Goal: Navigation & Orientation: Find specific page/section

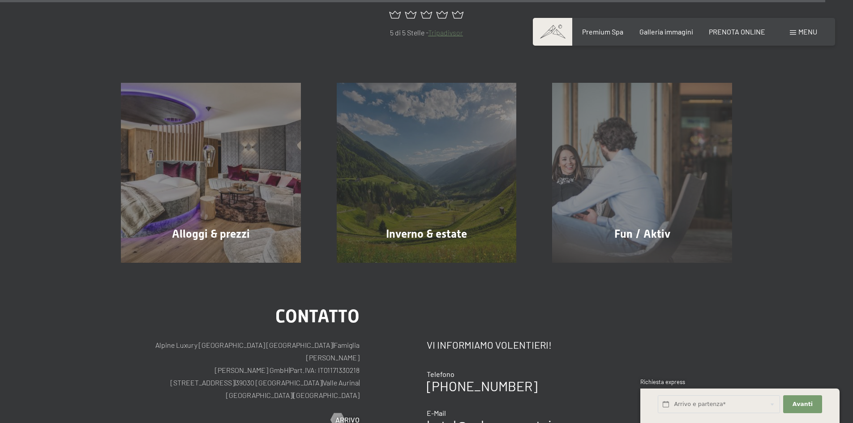
scroll to position [11149, 0]
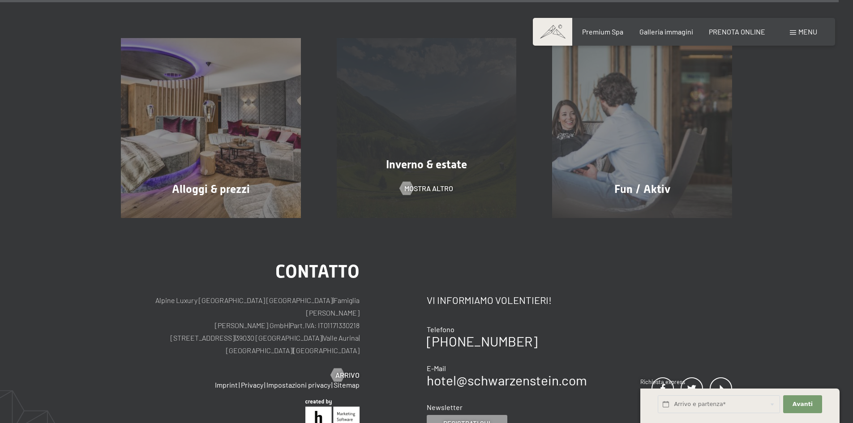
click at [445, 112] on div "Inverno & estate mostra altro" at bounding box center [427, 128] width 216 height 180
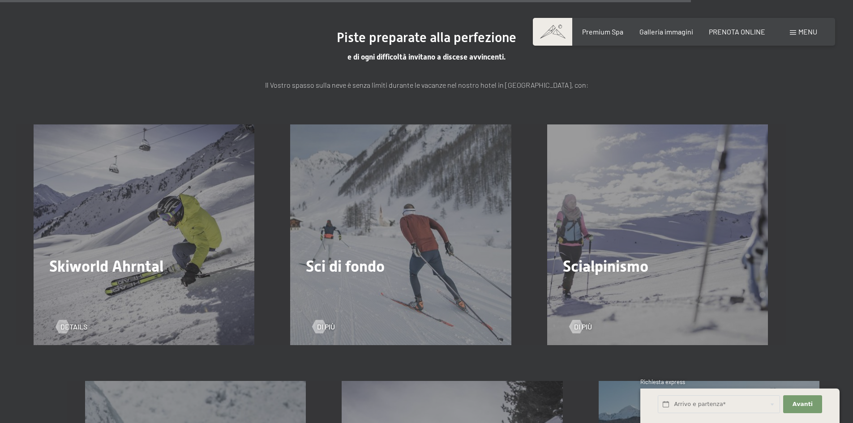
scroll to position [2642, 0]
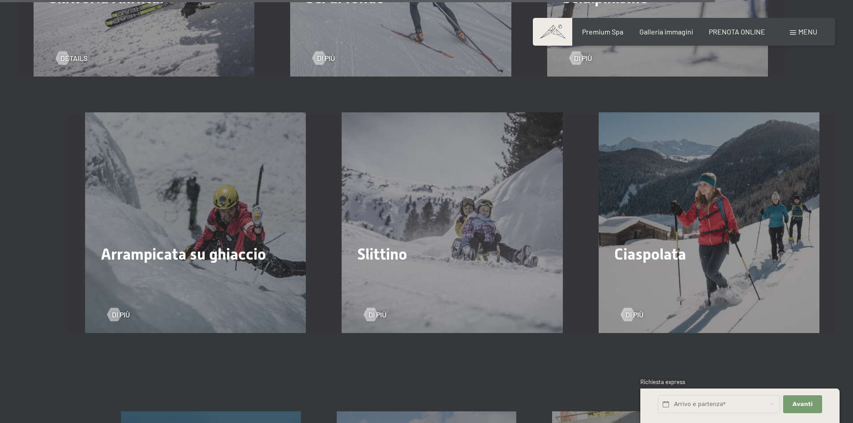
click at [422, 178] on div "Slittino Di più" at bounding box center [452, 222] width 257 height 221
drag, startPoint x: 401, startPoint y: 206, endPoint x: 356, endPoint y: 270, distance: 77.8
click at [400, 207] on div "Slittino Di più" at bounding box center [452, 222] width 257 height 221
click at [378, 310] on span "Di più" at bounding box center [386, 315] width 18 height 10
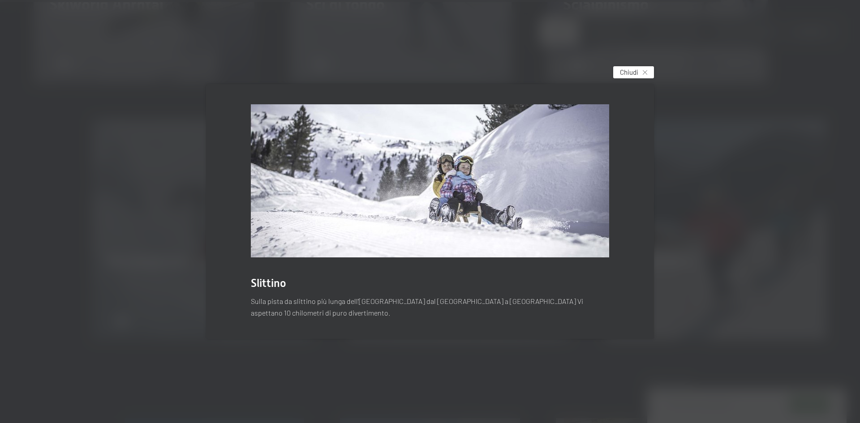
click at [647, 70] on div "Chiudi" at bounding box center [633, 72] width 41 height 12
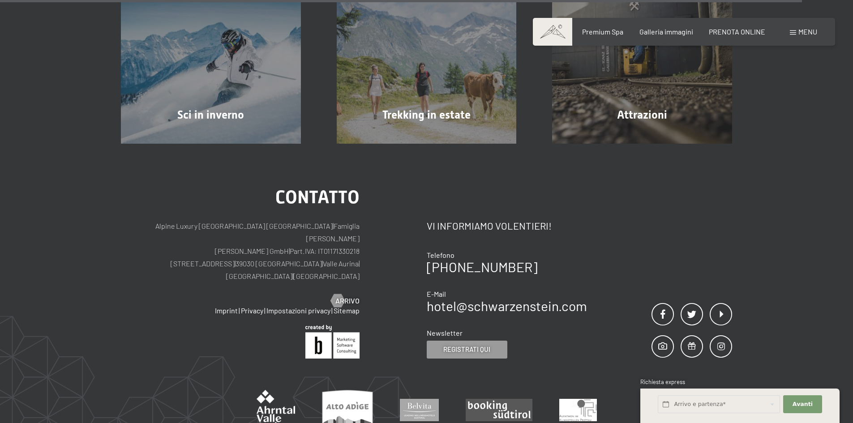
scroll to position [3191, 0]
